Goal: Register for event/course

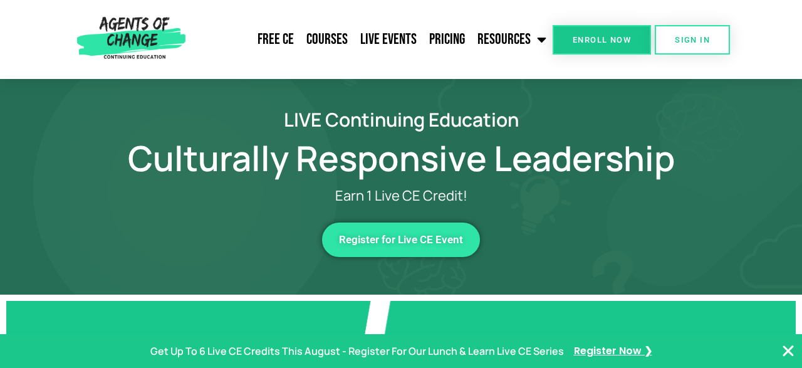
click at [421, 241] on span "Register for Live CE Event" at bounding box center [401, 239] width 124 height 11
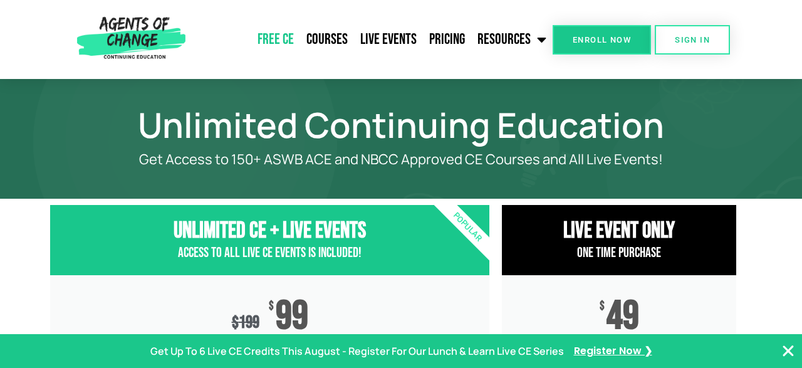
click at [277, 41] on link "Free CE" at bounding box center [275, 39] width 49 height 31
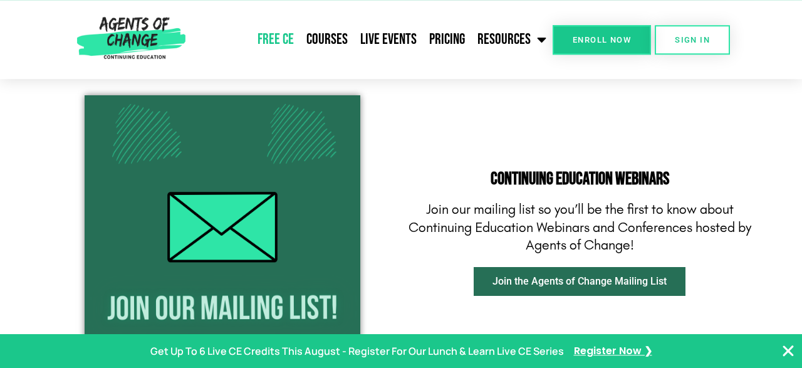
scroll to position [1499, 0]
